Goal: Complete application form

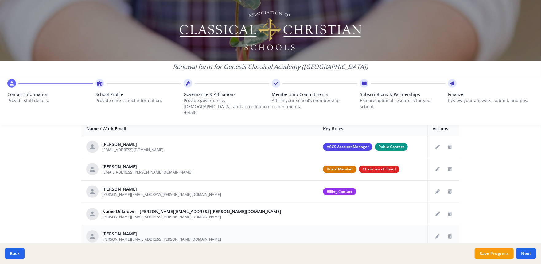
scroll to position [276, 0]
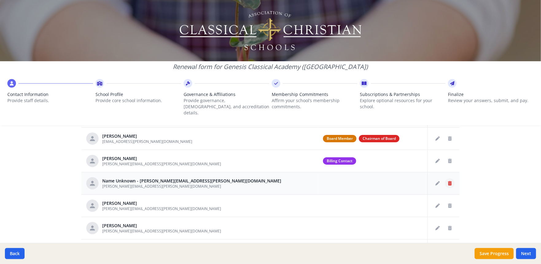
click at [448, 181] on icon "Delete staff" at bounding box center [450, 183] width 4 height 4
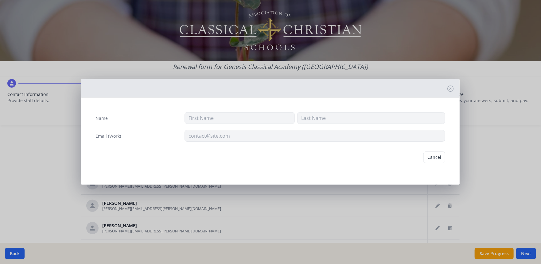
type input "[PERSON_NAME][EMAIL_ADDRESS][PERSON_NAME][DOMAIN_NAME]"
drag, startPoint x: 434, startPoint y: 155, endPoint x: 373, endPoint y: 174, distance: 64.1
click at [434, 156] on button "Delete" at bounding box center [434, 158] width 21 height 12
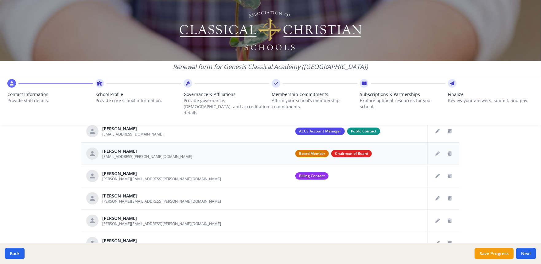
scroll to position [292, 0]
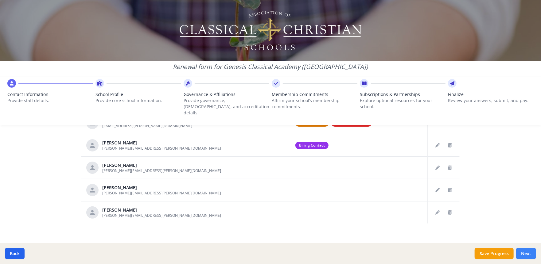
click at [525, 253] on button "Next" at bounding box center [526, 253] width 20 height 11
type input "[PHONE_NUMBER]"
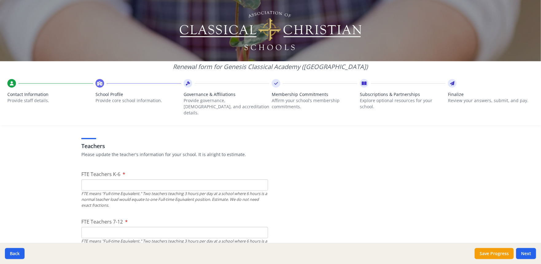
scroll to position [353, 0]
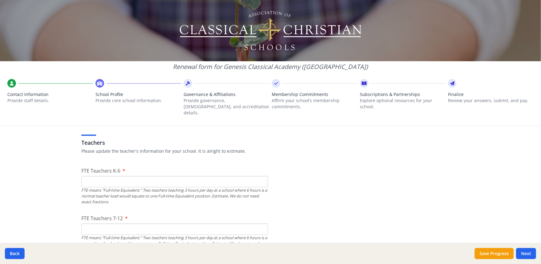
click at [91, 176] on input "FTE Teachers K-6" at bounding box center [174, 181] width 187 height 11
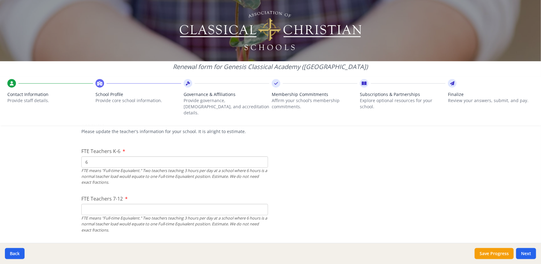
scroll to position [384, 0]
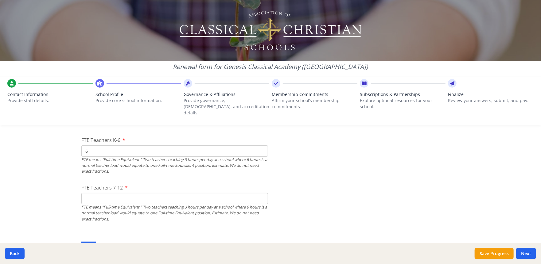
type input "6"
click at [93, 193] on input "FTE Teachers 7-12" at bounding box center [174, 198] width 187 height 11
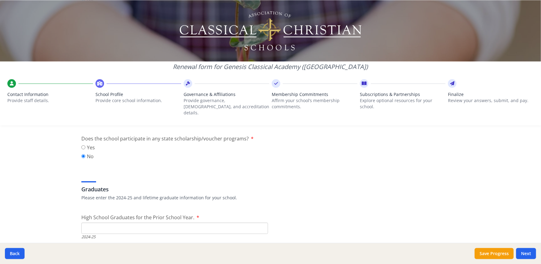
scroll to position [845, 0]
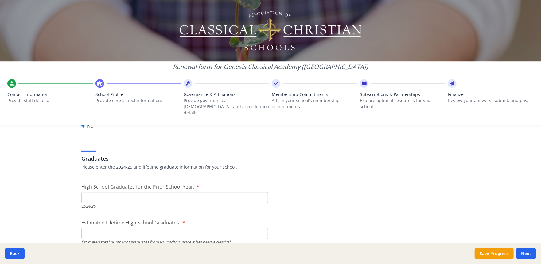
type input "7"
click at [87, 192] on input "High School Graduates for the Prior School Year." at bounding box center [174, 197] width 187 height 11
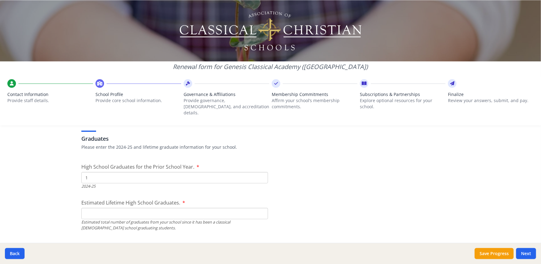
scroll to position [875, 0]
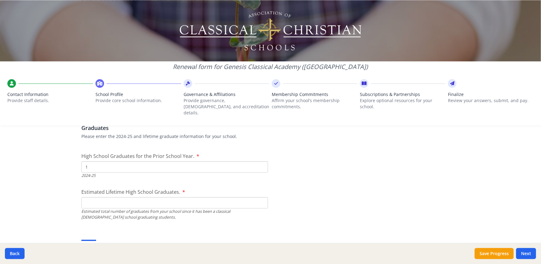
type input "1"
click at [85, 197] on input "Estimated Lifetime High School Graduates." at bounding box center [174, 202] width 187 height 11
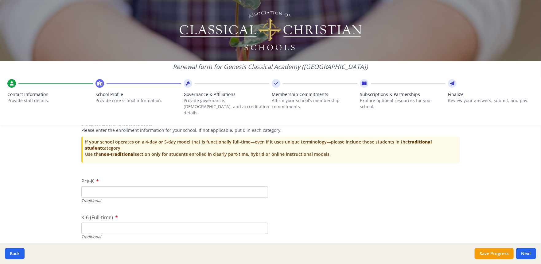
scroll to position [1244, 0]
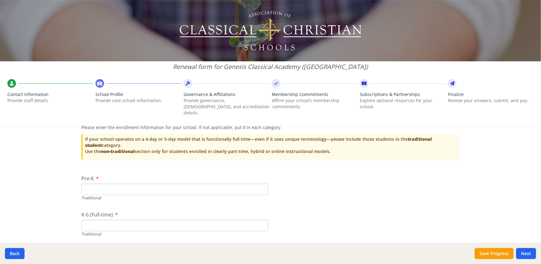
type input "6"
click at [88, 184] on input "Pre-K" at bounding box center [174, 189] width 187 height 11
type input "6"
click at [87, 220] on input "K-6 (Full-time)" at bounding box center [174, 225] width 187 height 11
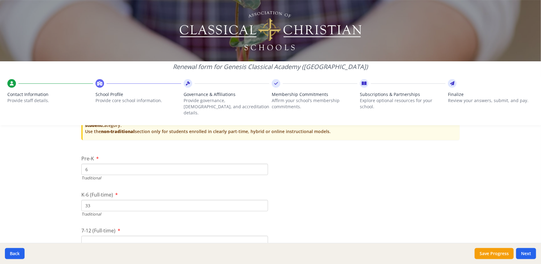
scroll to position [1274, 0]
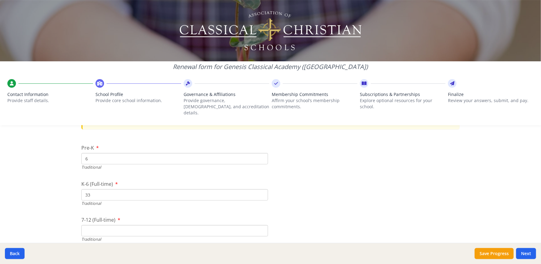
type input "33"
click at [101, 225] on input "7-12 (Full-time)" at bounding box center [174, 230] width 187 height 11
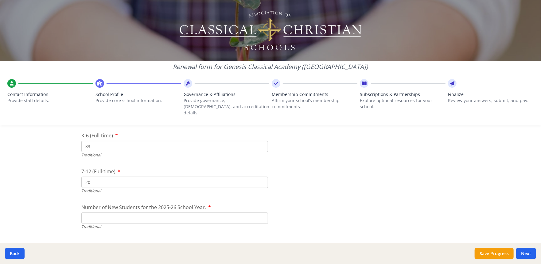
scroll to position [1336, 0]
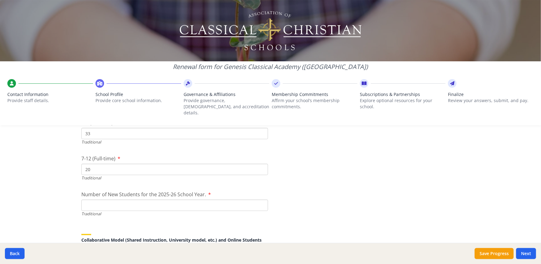
type input "20"
click at [86, 200] on input "Number of New Students for the 2025-26 School Year." at bounding box center [174, 205] width 187 height 11
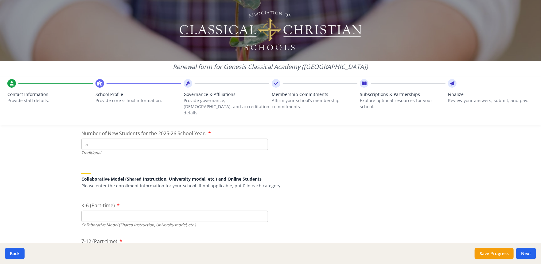
scroll to position [1397, 0]
type input "5"
click at [84, 211] on input "K-6 (Part-time)" at bounding box center [174, 216] width 187 height 11
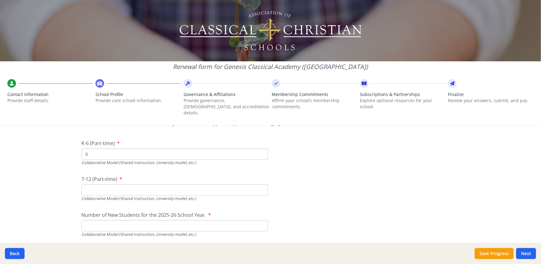
scroll to position [1489, 0]
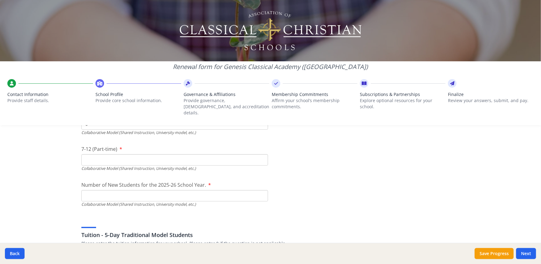
type input "0"
click at [87, 154] on input "7-12 (Part-time)" at bounding box center [174, 159] width 187 height 11
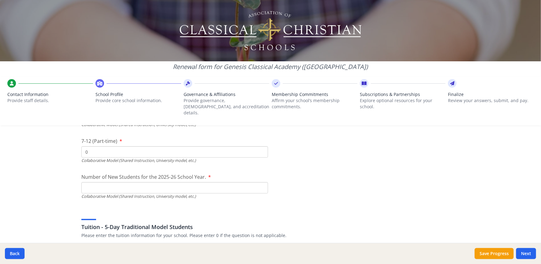
scroll to position [1520, 0]
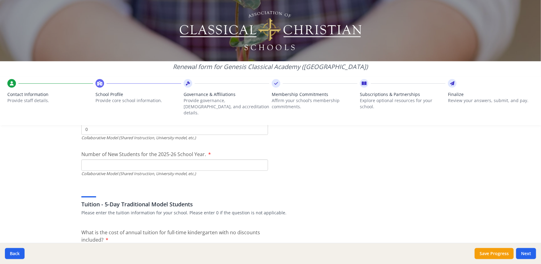
type input "0"
click at [85, 160] on input "Number of New Students for the 2025-26 School Year." at bounding box center [174, 165] width 187 height 11
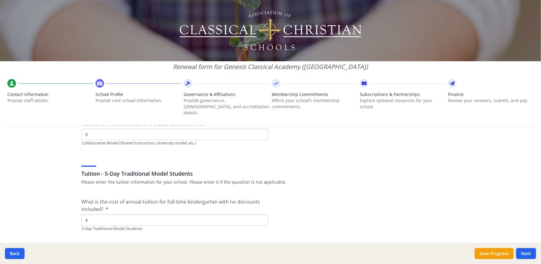
scroll to position [1581, 0]
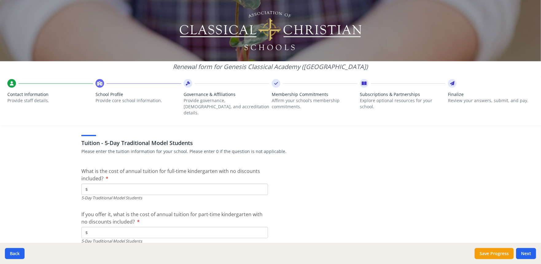
type input "0"
click at [91, 184] on input "$" at bounding box center [174, 189] width 187 height 11
type input "$6 000"
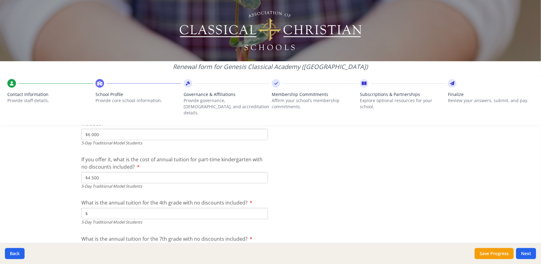
scroll to position [1643, 0]
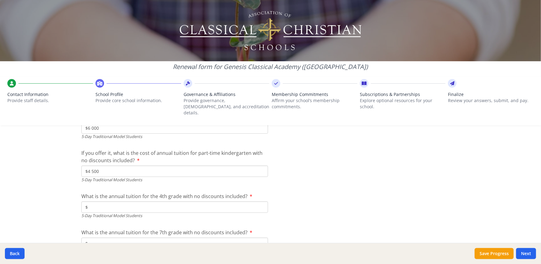
type input "$4 500"
click at [95, 202] on input "$" at bounding box center [174, 207] width 187 height 11
type input "$6 500"
click at [93, 238] on input "$" at bounding box center [174, 243] width 187 height 11
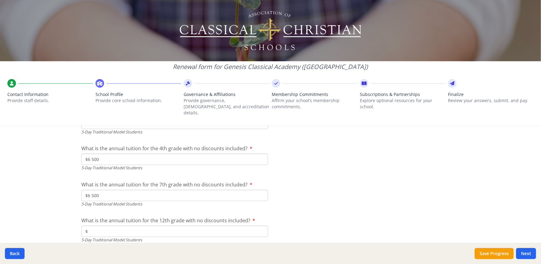
scroll to position [1704, 0]
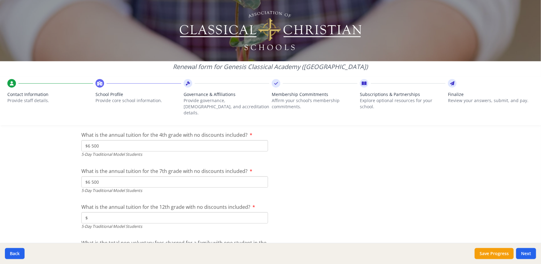
type input "$6 500"
click at [90, 212] on input "$" at bounding box center [174, 217] width 187 height 11
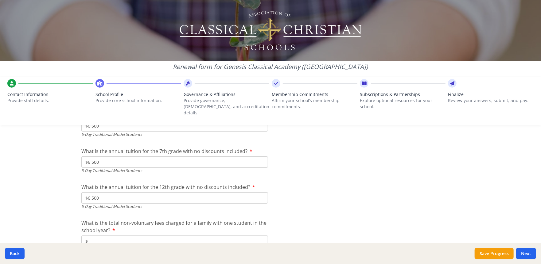
scroll to position [1735, 0]
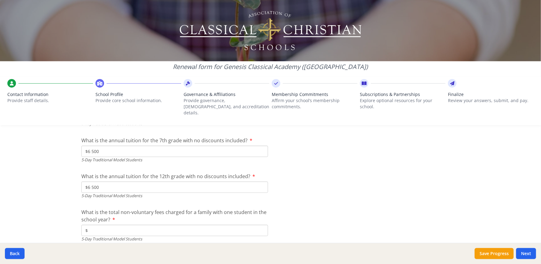
type input "$6 500"
click at [103, 225] on input "$" at bounding box center [174, 230] width 187 height 11
type input "$150"
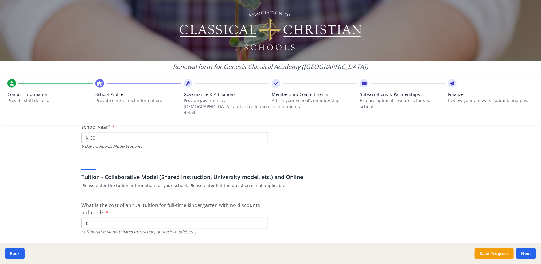
scroll to position [1858, 0]
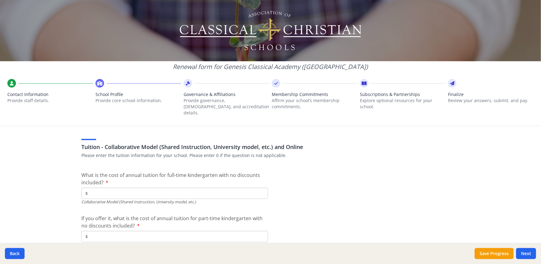
click at [90, 188] on input "$" at bounding box center [174, 193] width 187 height 11
type input "$0"
click at [93, 231] on input "$" at bounding box center [174, 236] width 187 height 11
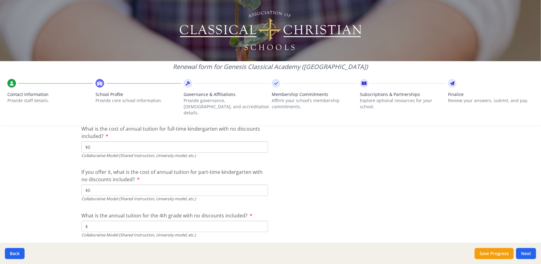
scroll to position [1919, 0]
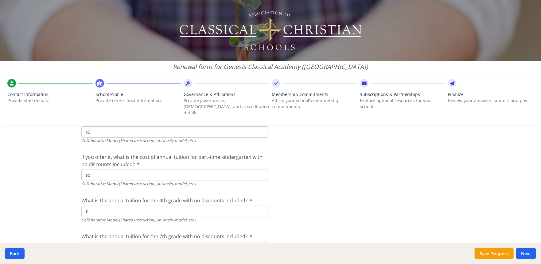
type input "$0"
click at [92, 206] on input "$" at bounding box center [174, 211] width 187 height 11
type input "$0"
click at [99, 242] on input "$" at bounding box center [174, 247] width 187 height 11
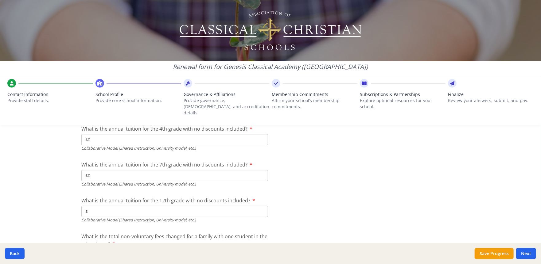
scroll to position [2011, 0]
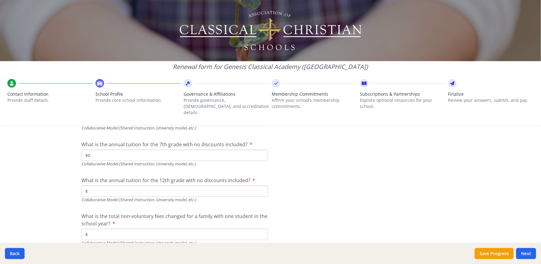
type input "$0"
click at [92, 186] on input "$" at bounding box center [174, 191] width 187 height 11
type input "$0"
click at [88, 229] on input "$" at bounding box center [174, 234] width 187 height 11
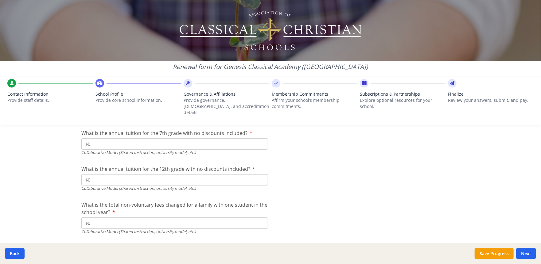
scroll to position [2032, 0]
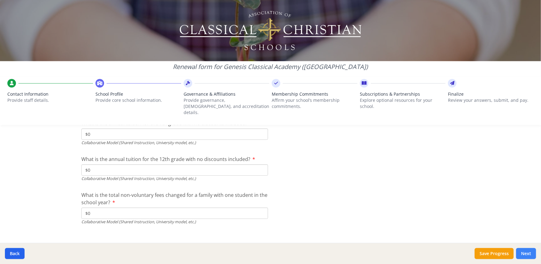
type input "$0"
drag, startPoint x: 526, startPoint y: 251, endPoint x: 511, endPoint y: 254, distance: 15.7
click at [526, 251] on button "Next" at bounding box center [526, 253] width 20 height 11
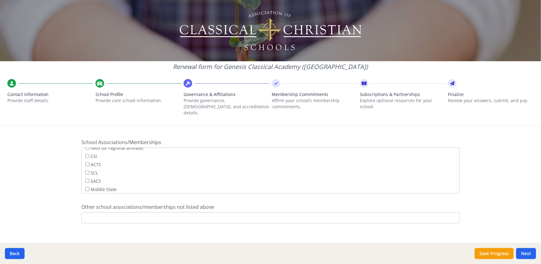
scroll to position [0, 0]
click at [85, 151] on input "ACSI" at bounding box center [87, 153] width 4 height 4
checkbox input "true"
click at [522, 251] on button "Next" at bounding box center [526, 253] width 20 height 11
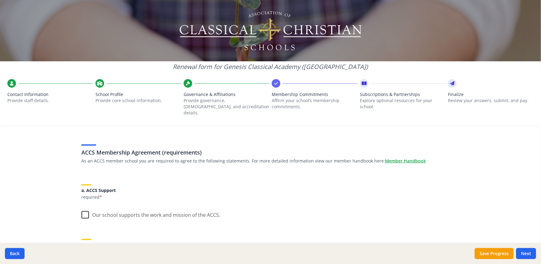
scroll to position [0, 0]
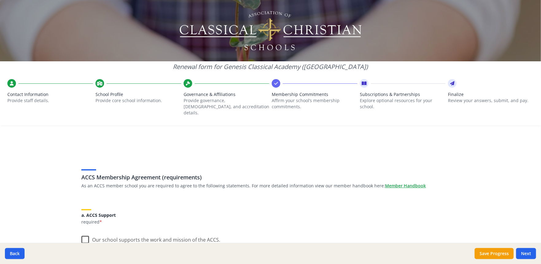
click at [82, 234] on label "Our school supports the work and mission of the ACCS." at bounding box center [150, 238] width 139 height 13
click at [0, 0] on input "Our school supports the work and mission of the ACCS." at bounding box center [0, 0] width 0 height 0
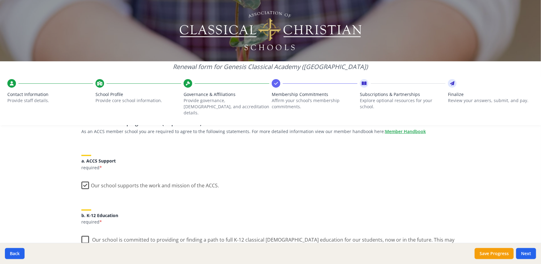
scroll to position [61, 0]
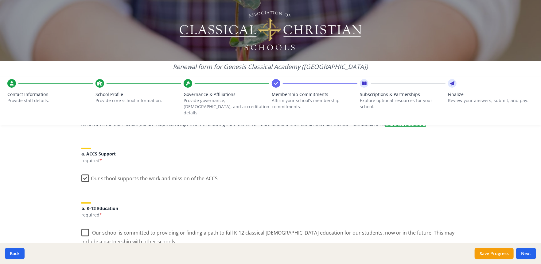
click at [83, 226] on label "Our school is committed to providing or finding a path to full K-12 classical […" at bounding box center [270, 235] width 378 height 21
click at [0, 0] on input "Our school is committed to providing or finding a path to full K-12 classical […" at bounding box center [0, 0] width 0 height 0
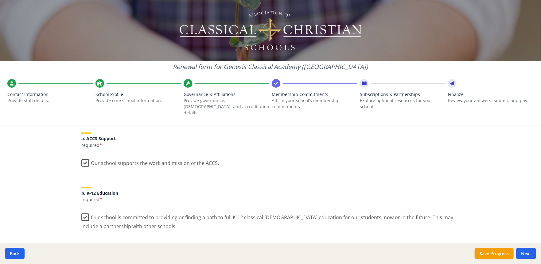
scroll to position [123, 0]
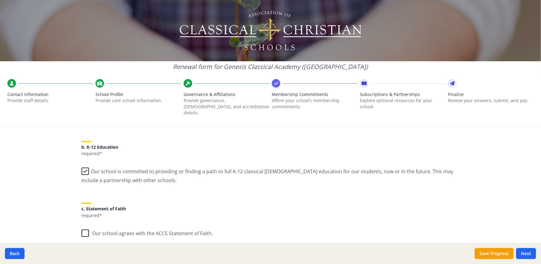
click at [83, 226] on label "Our school agrees with the ACCS Statement of Faith." at bounding box center [146, 232] width 131 height 13
click at [0, 0] on input "Our school agrees with the ACCS Statement of Faith." at bounding box center [0, 0] width 0 height 0
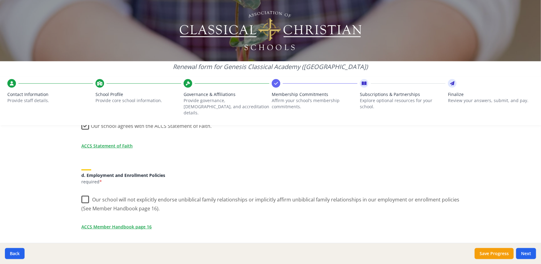
scroll to position [246, 0]
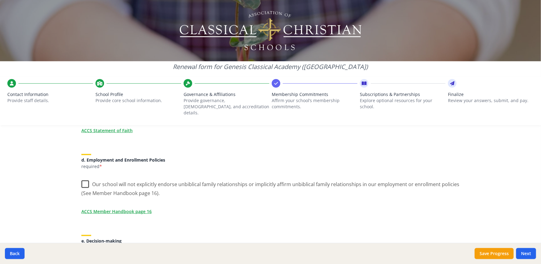
click at [81, 177] on label "Our school will not explicitly endorse unbiblical family relationships or impli…" at bounding box center [270, 187] width 378 height 21
click at [0, 0] on input "Our school will not explicitly endorse unbiblical family relationships or impli…" at bounding box center [0, 0] width 0 height 0
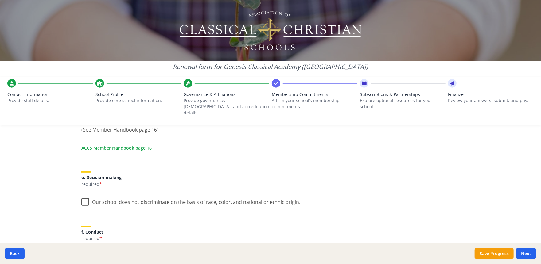
scroll to position [338, 0]
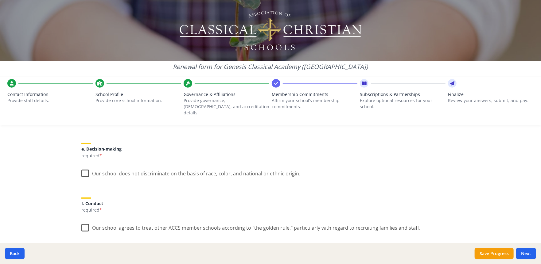
click at [83, 168] on label "Our school does not discriminate on the basis of race, color, and national or e…" at bounding box center [190, 172] width 219 height 13
click at [0, 0] on input "Our school does not discriminate on the basis of race, color, and national or e…" at bounding box center [0, 0] width 0 height 0
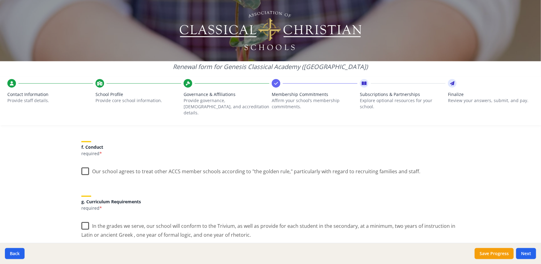
scroll to position [399, 0]
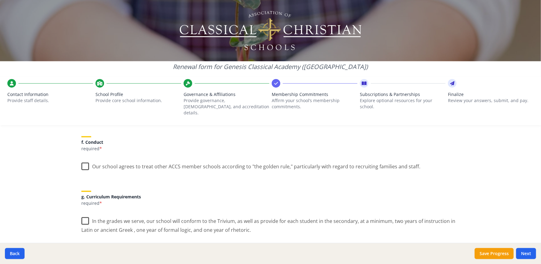
click at [83, 161] on label "Our school agrees to treat other ACCS member schools according to "the golden r…" at bounding box center [250, 165] width 339 height 13
click at [0, 0] on input "Our school agrees to treat other ACCS member schools according to "the golden r…" at bounding box center [0, 0] width 0 height 0
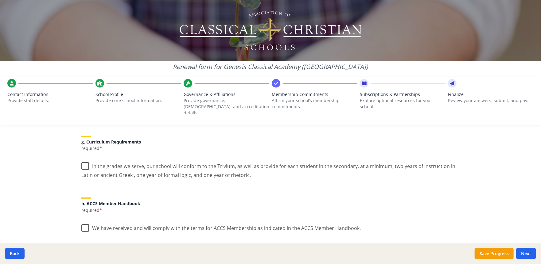
scroll to position [460, 0]
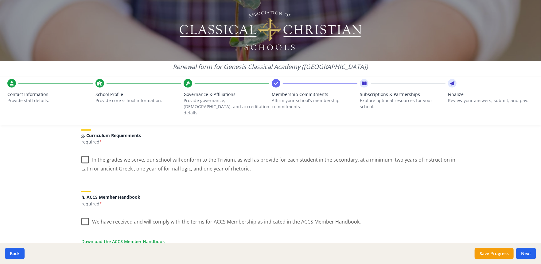
click at [84, 152] on label "In the grades we serve, our school will conform to the Trivium, as well as prov…" at bounding box center [270, 162] width 378 height 21
click at [0, 0] on input "In the grades we serve, our school will conform to the Trivium, as well as prov…" at bounding box center [0, 0] width 0 height 0
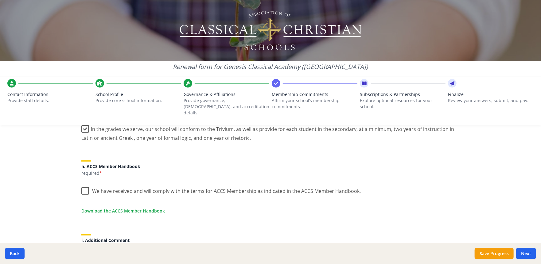
scroll to position [522, 0]
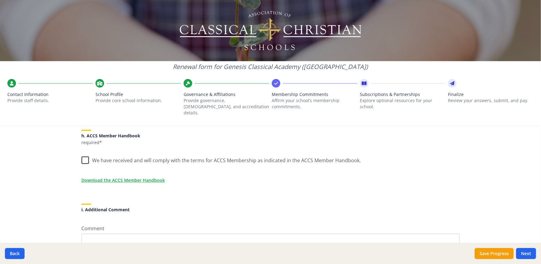
click at [82, 153] on label "We have received and will comply with the terms for ACCS Membership as indicate…" at bounding box center [220, 159] width 279 height 13
click at [0, 0] on input "We have received and will comply with the terms for ACCS Membership as indicate…" at bounding box center [0, 0] width 0 height 0
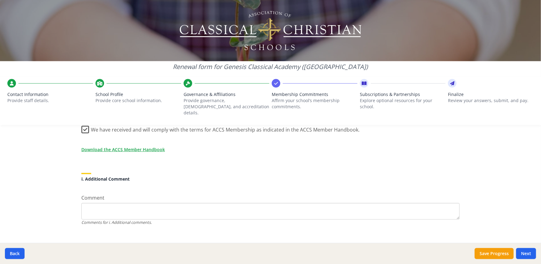
scroll to position [554, 0]
click at [526, 254] on button "Next" at bounding box center [526, 253] width 20 height 11
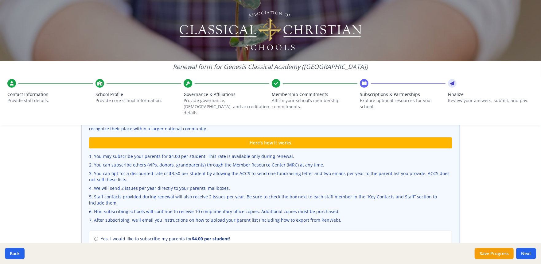
scroll to position [215, 0]
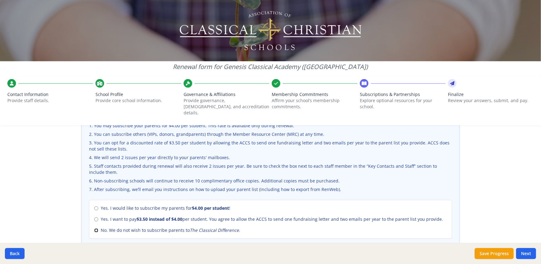
click at [94, 229] on input "No. We do not wish to subscribe parents to The Classical Difference ." at bounding box center [96, 231] width 4 height 4
radio input "true"
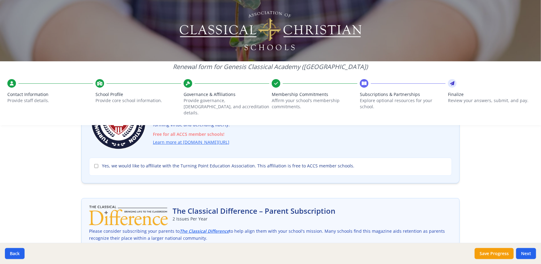
scroll to position [61, 0]
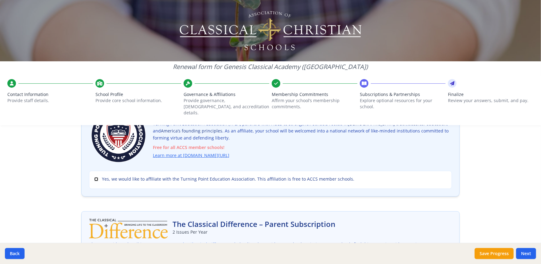
click at [94, 177] on input "Yes, we would like to affiliate with the Turning Point Education Association. T…" at bounding box center [96, 179] width 4 height 4
checkbox input "true"
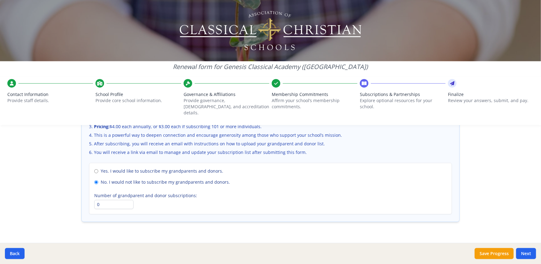
scroll to position [442, 0]
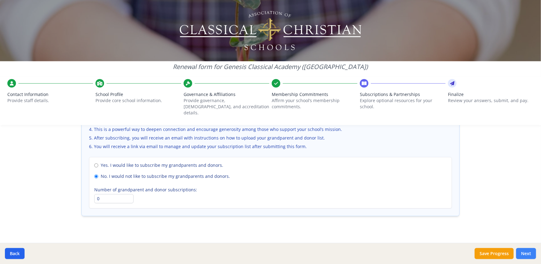
click at [524, 252] on button "Next" at bounding box center [526, 253] width 20 height 11
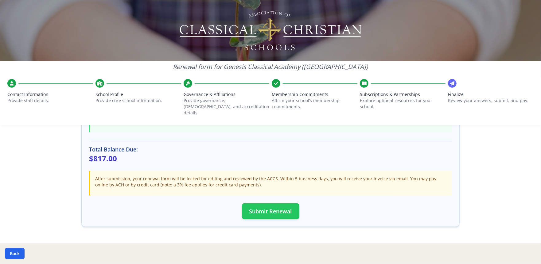
scroll to position [183, 0]
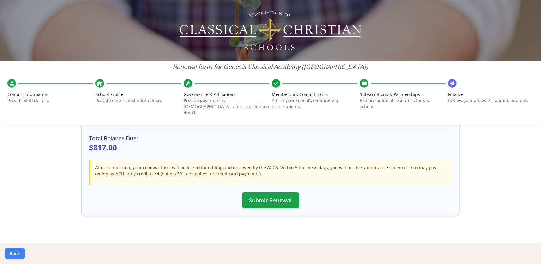
click at [17, 252] on button "Back" at bounding box center [15, 253] width 20 height 11
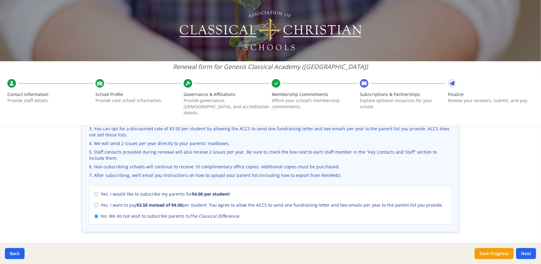
scroll to position [245, 0]
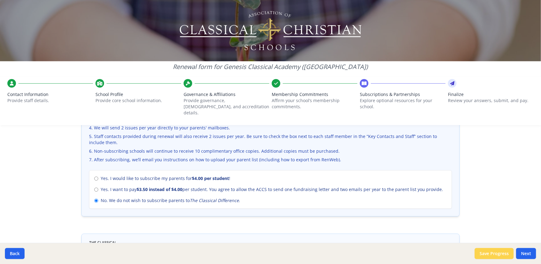
click at [497, 256] on button "Save Progress" at bounding box center [494, 253] width 39 height 11
